Goal: Navigation & Orientation: Find specific page/section

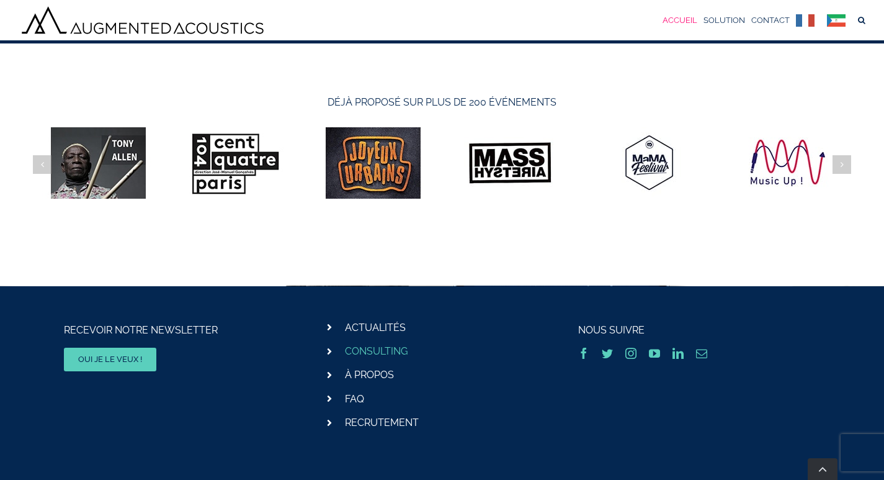
scroll to position [3852, 0]
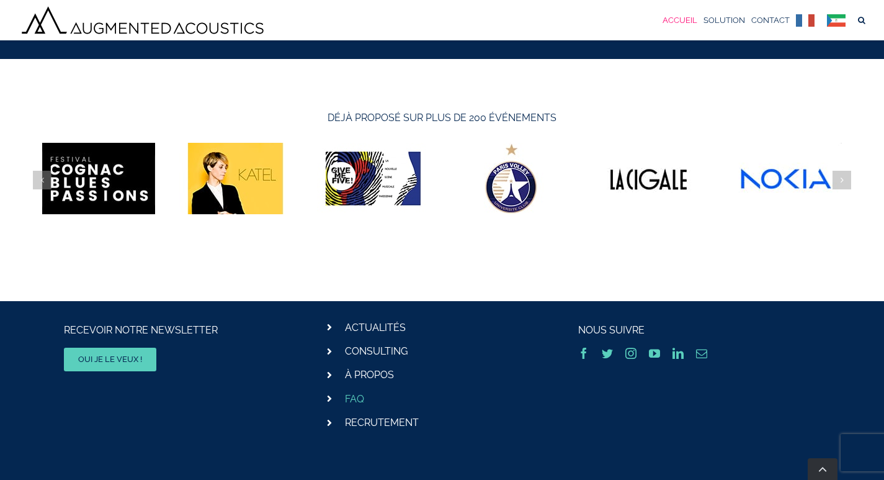
click at [357, 401] on link "FAQ" at bounding box center [354, 399] width 19 height 12
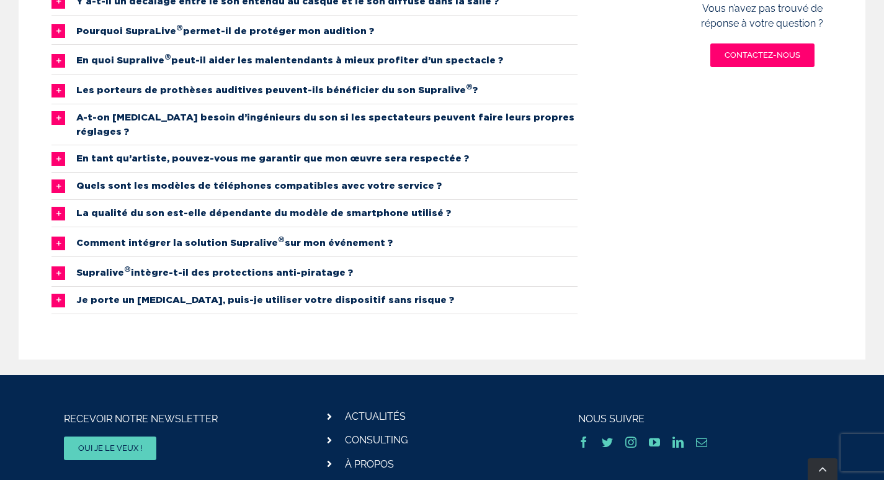
scroll to position [372, 0]
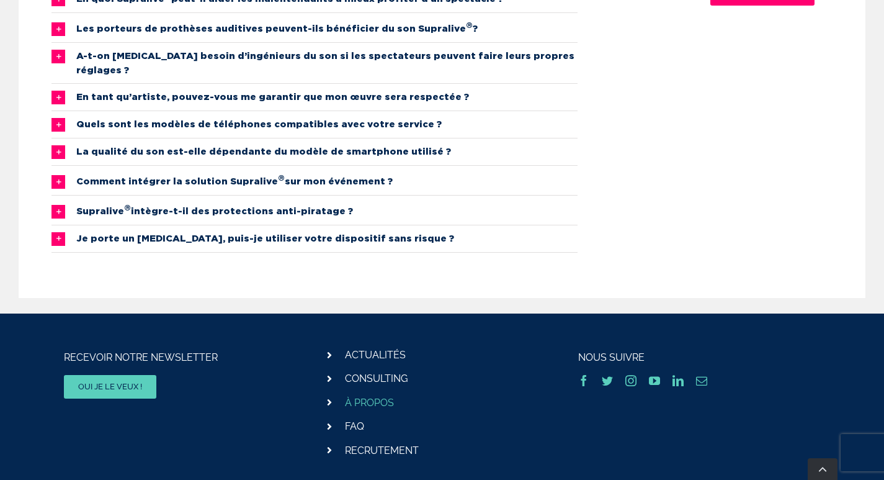
click at [385, 396] on link "À PROPOS" at bounding box center [369, 402] width 49 height 12
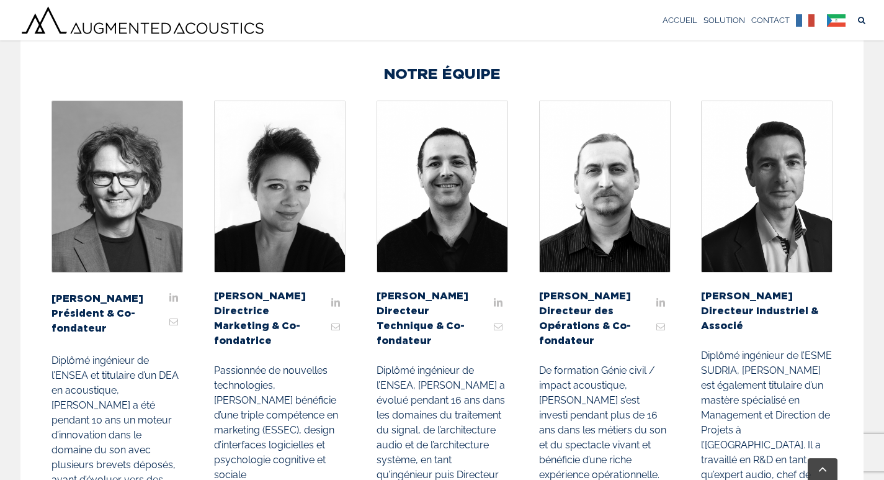
scroll to position [351, 0]
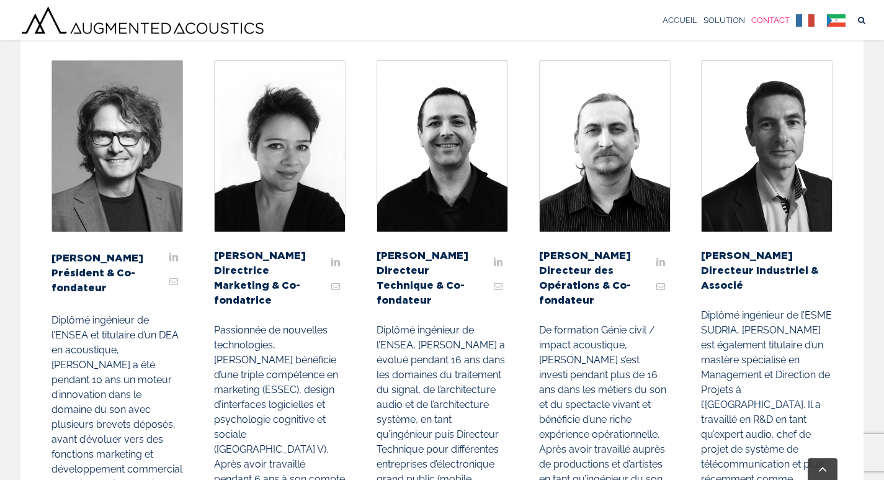
click at [766, 21] on span "CONTACT" at bounding box center [770, 20] width 38 height 8
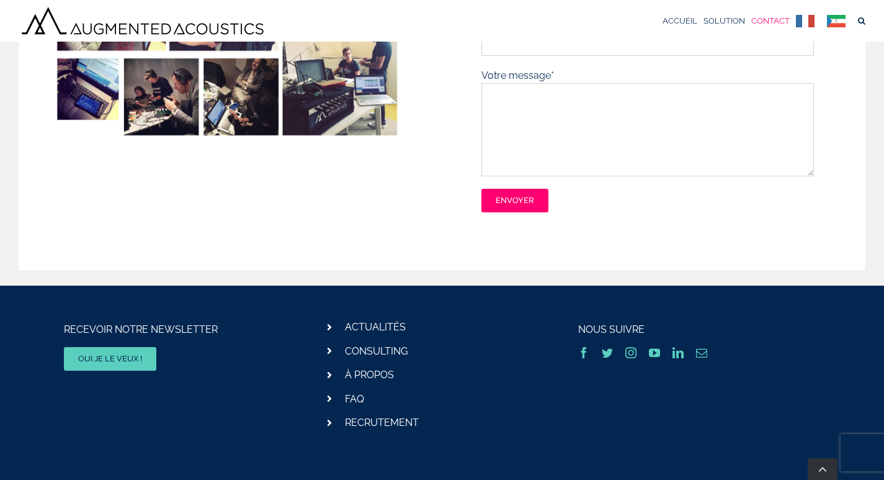
scroll to position [252, 0]
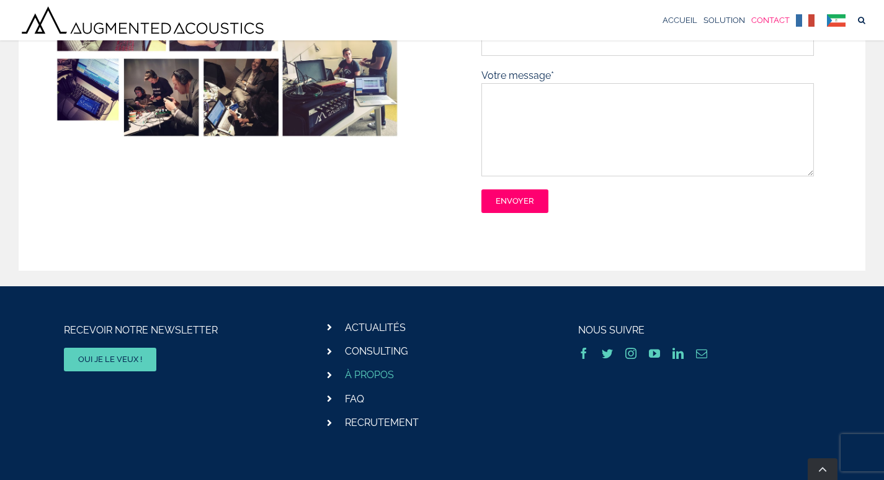
click at [356, 374] on link "À PROPOS" at bounding box center [369, 375] width 49 height 12
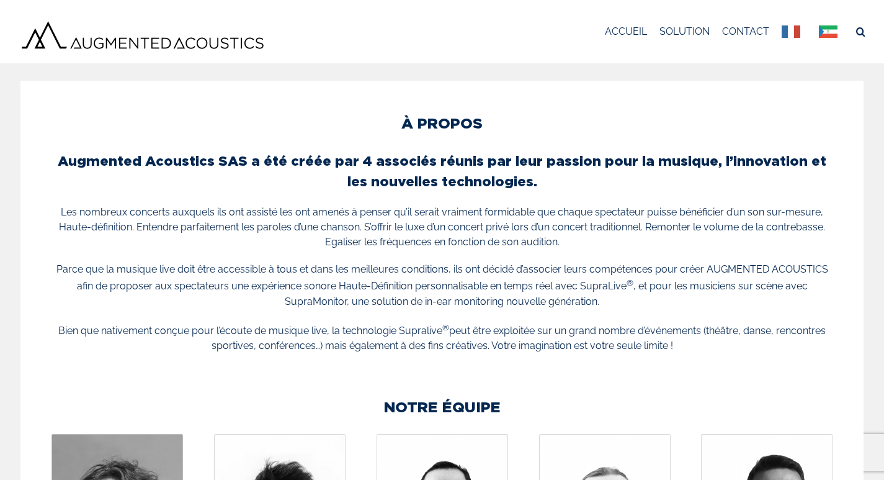
click at [761, 20] on link "CONTACT" at bounding box center [745, 31] width 47 height 45
click at [758, 30] on span "CONTACT" at bounding box center [745, 32] width 47 height 10
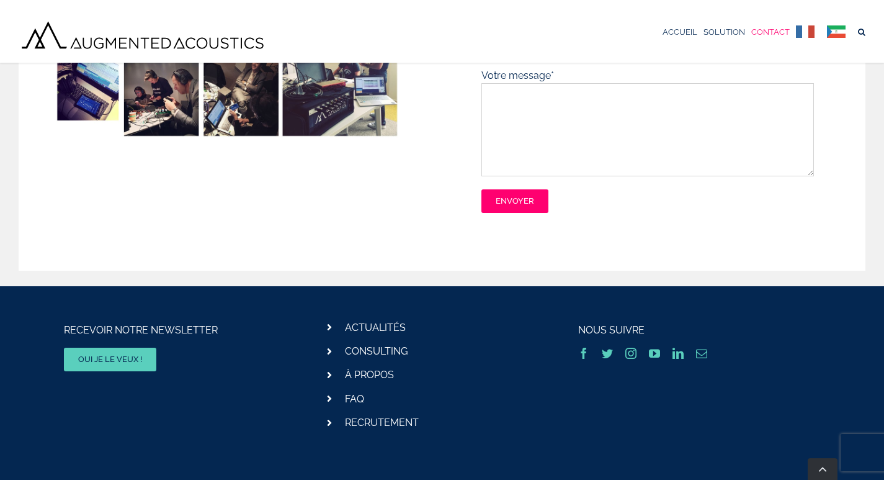
scroll to position [252, 0]
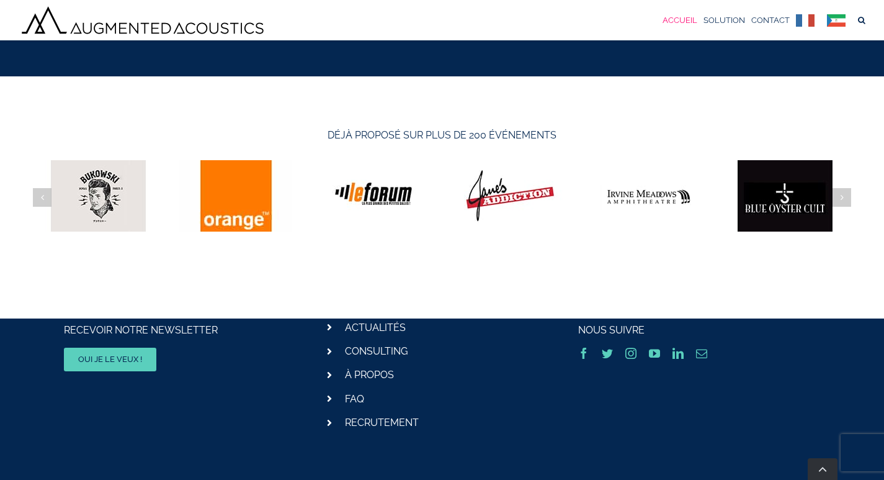
scroll to position [3852, 0]
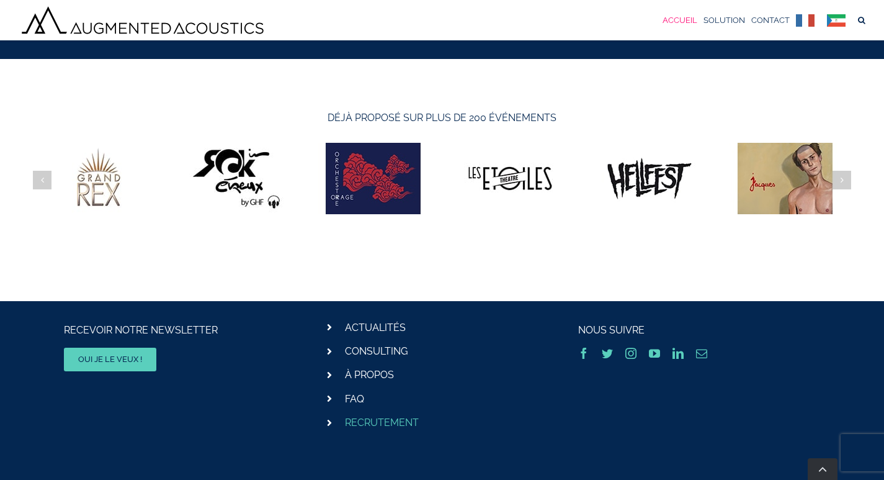
click at [375, 419] on link "RECRUTEMENT" at bounding box center [382, 422] width 74 height 12
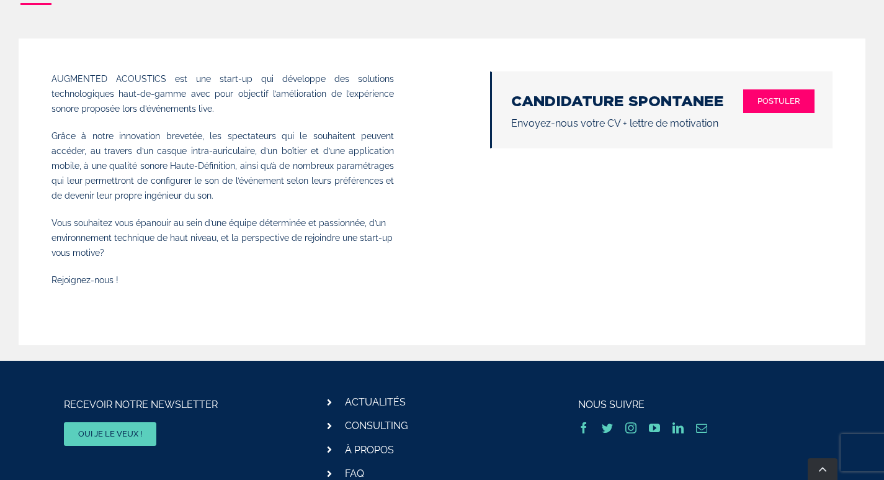
scroll to position [213, 0]
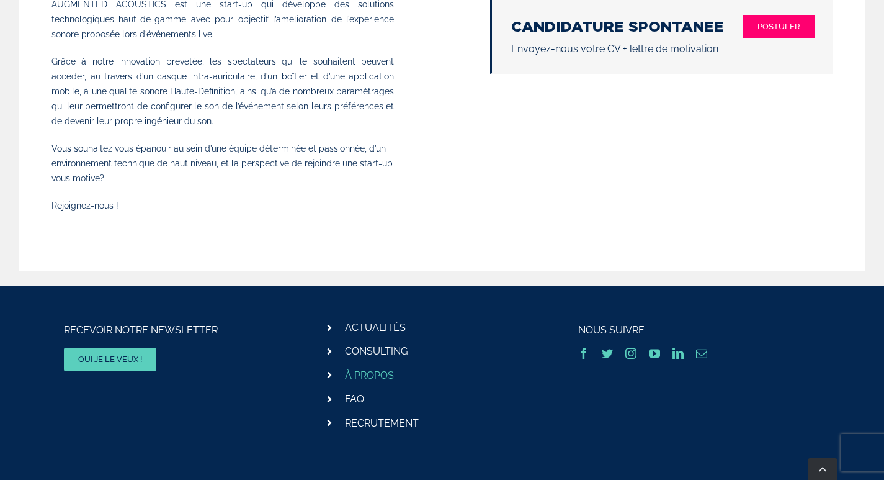
click at [380, 375] on link "À PROPOS" at bounding box center [369, 375] width 49 height 12
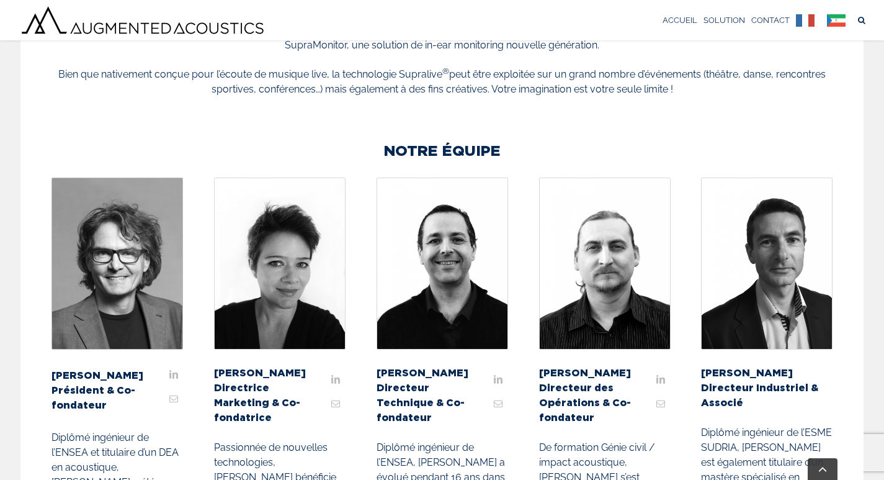
scroll to position [233, 0]
